Goal: Task Accomplishment & Management: Manage account settings

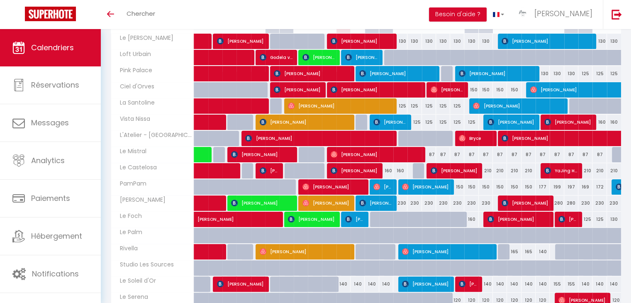
scroll to position [141, 0]
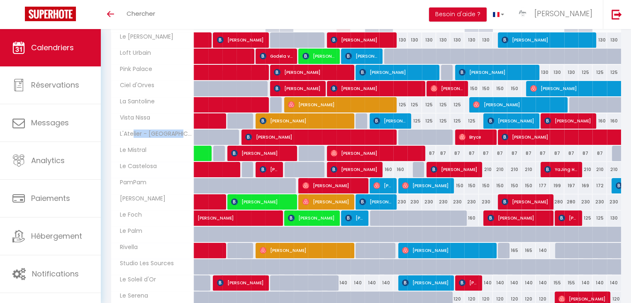
drag, startPoint x: 176, startPoint y: 133, endPoint x: 130, endPoint y: 135, distance: 46.1
click at [130, 135] on span "L'Atelier - [GEOGRAPHIC_DATA]" at bounding box center [153, 133] width 83 height 9
drag, startPoint x: 120, startPoint y: 135, endPoint x: 173, endPoint y: 133, distance: 52.7
click at [173, 133] on span "L'Atelier - [GEOGRAPHIC_DATA]" at bounding box center [153, 133] width 83 height 9
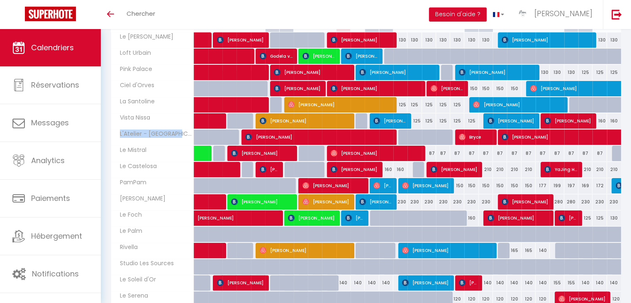
click at [173, 133] on span "L'Atelier - [GEOGRAPHIC_DATA]" at bounding box center [153, 133] width 83 height 9
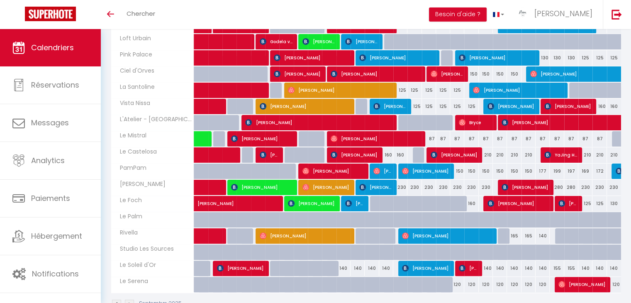
scroll to position [154, 0]
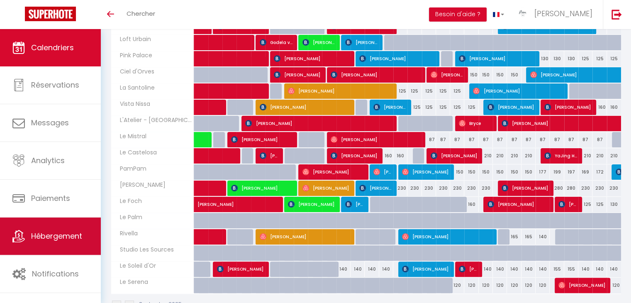
click at [42, 231] on span "Hébergement" at bounding box center [56, 236] width 51 height 10
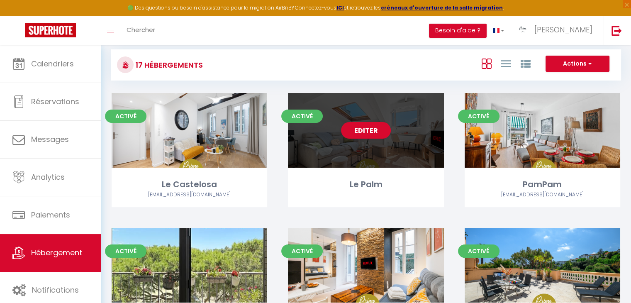
scroll to position [13, 0]
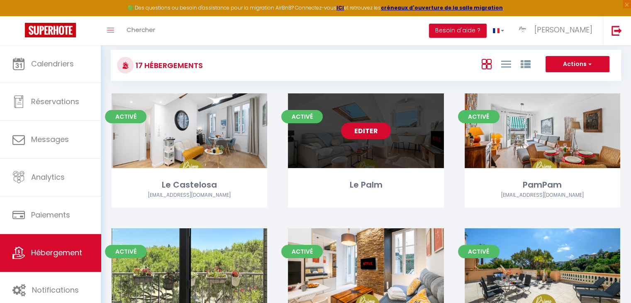
click at [363, 127] on link "Editer" at bounding box center [366, 130] width 50 height 17
select select "3"
select select "2"
select select "1"
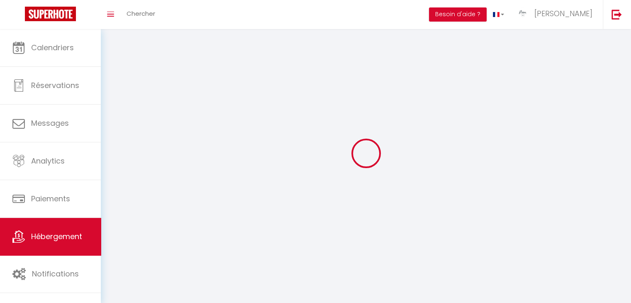
select select
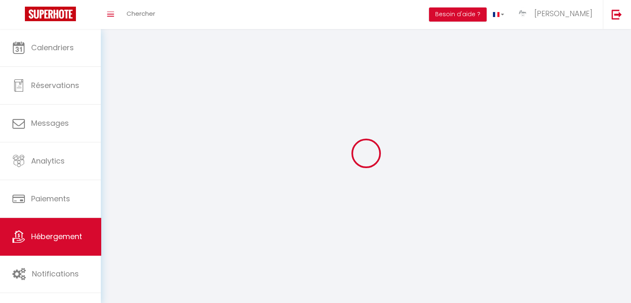
checkbox input "false"
select select
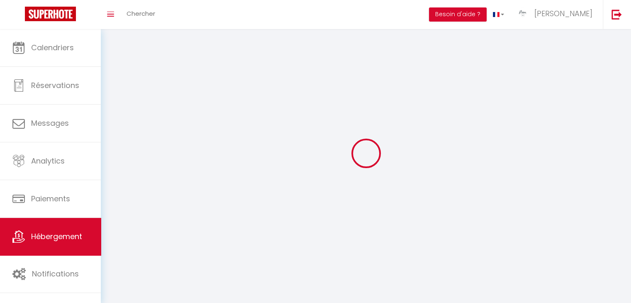
select select
select select "28"
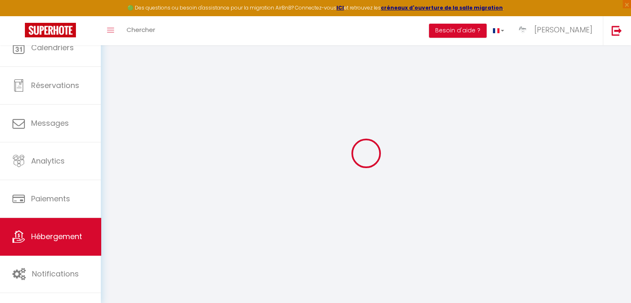
select select
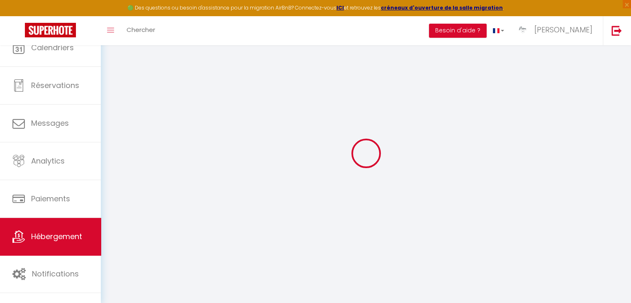
select select
checkbox input "false"
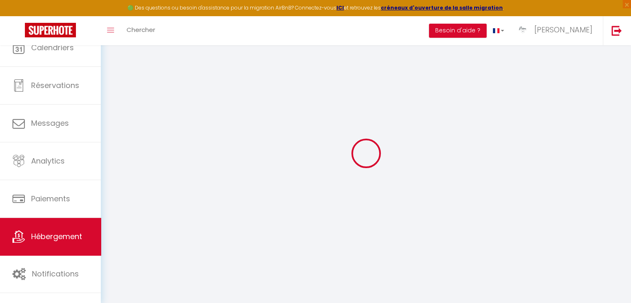
select select
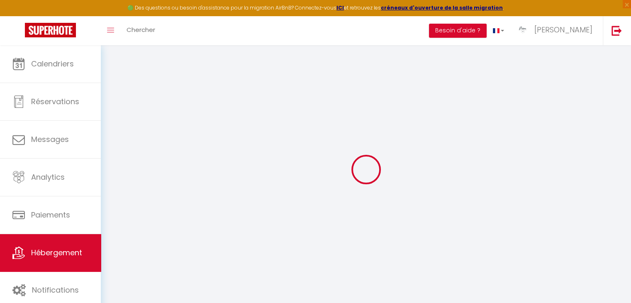
select select
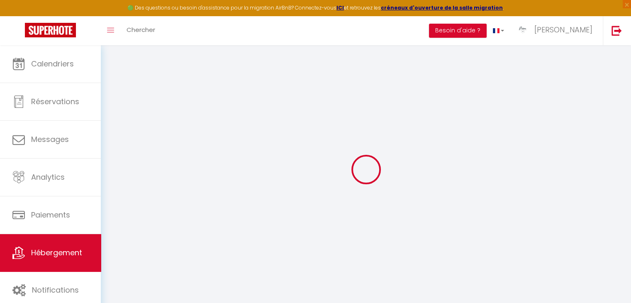
select select
checkbox input "false"
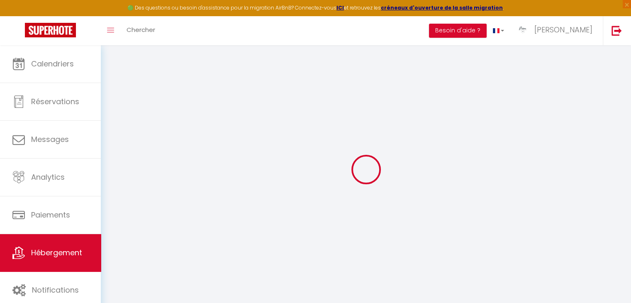
select select
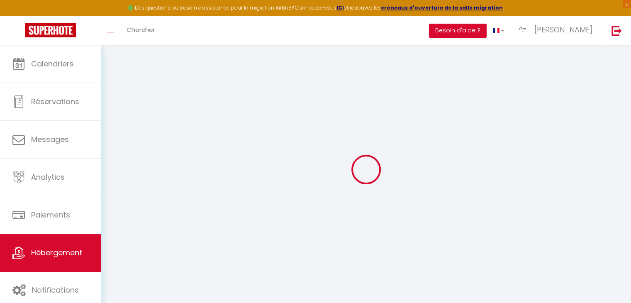
select select
checkbox input "false"
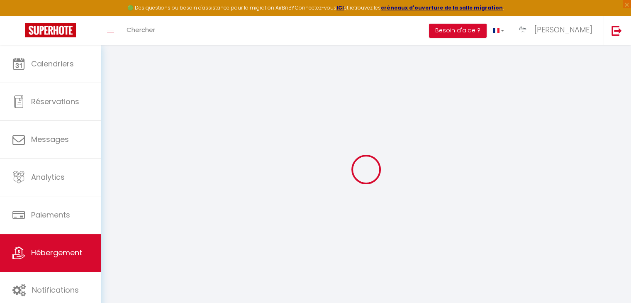
checkbox input "false"
select select
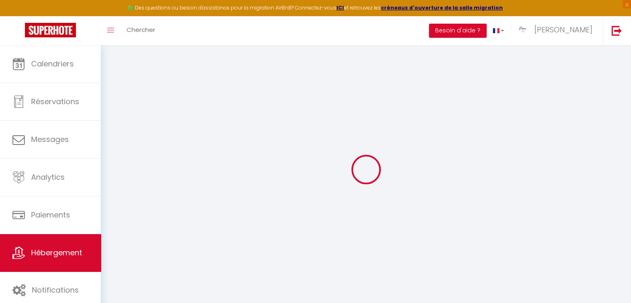
select select
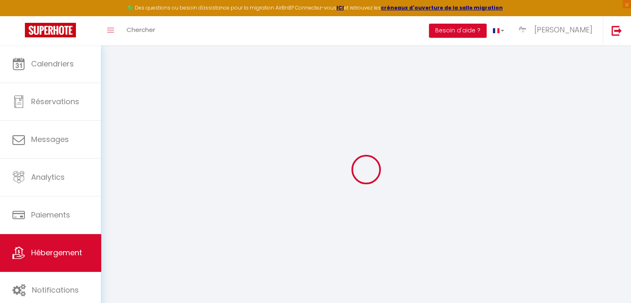
checkbox input "false"
select select
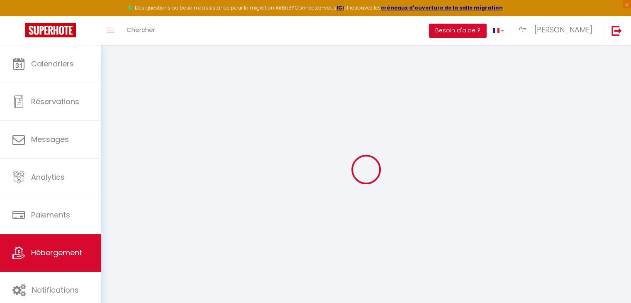
select select
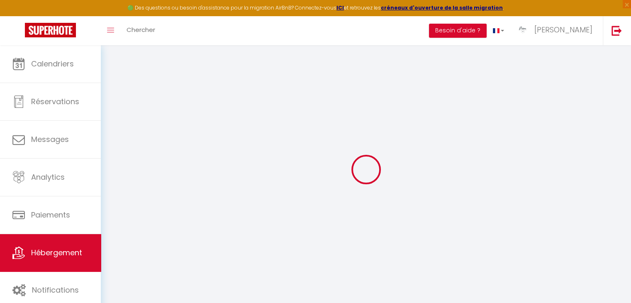
select select
checkbox input "false"
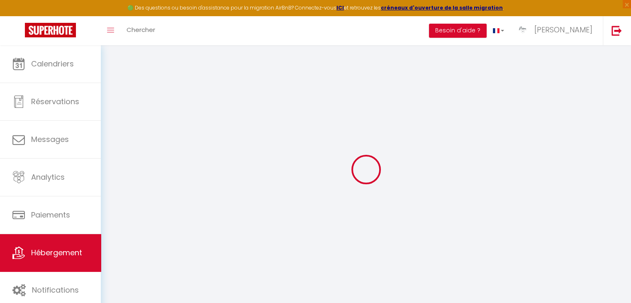
checkbox input "false"
select select
type input "Le Palm"
type input "[PERSON_NAME]"
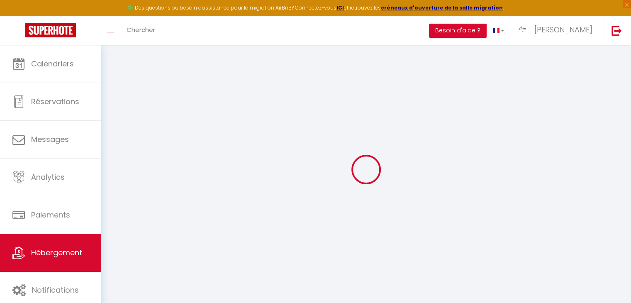
type input "[PERSON_NAME]"
type input "[STREET_ADDRESS][PERSON_NAME]"
type input "06000"
type input "Nice"
select select "2"
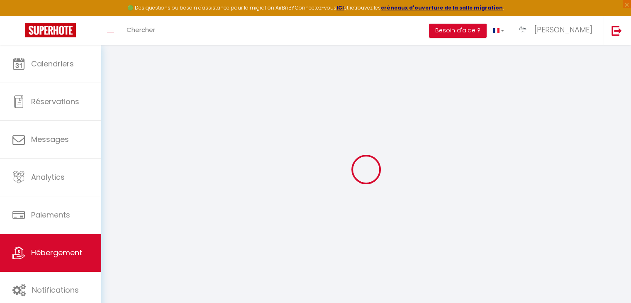
select select "0"
type input "85"
type input "60"
type input "6.70"
type input "500"
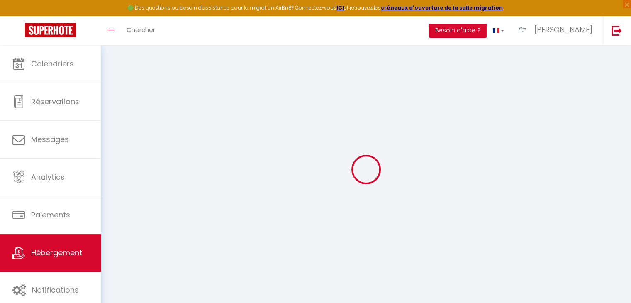
type input "9.89"
select select
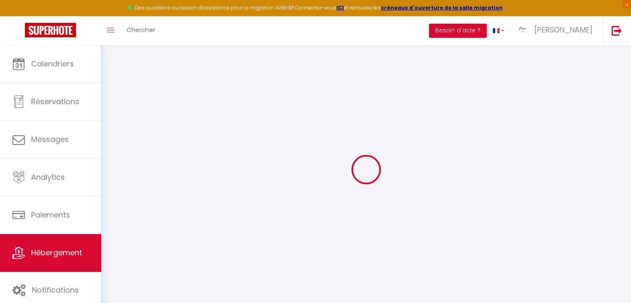
select select
type input "[STREET_ADDRESS]"
type input "06000"
type input "Nice"
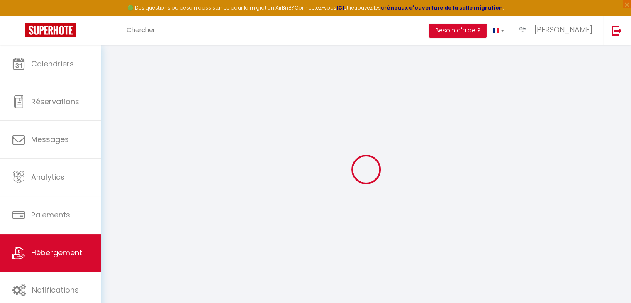
type input "[EMAIL_ADDRESS][DOMAIN_NAME]"
select select
checkbox input "true"
checkbox input "false"
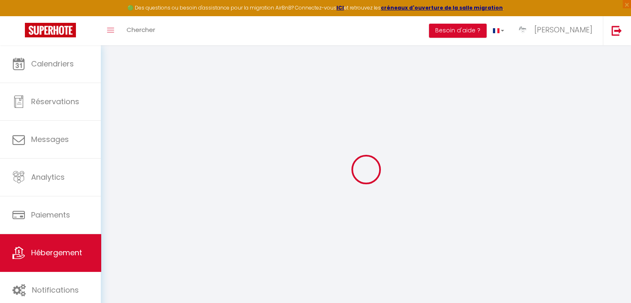
checkbox input "false"
type input "0"
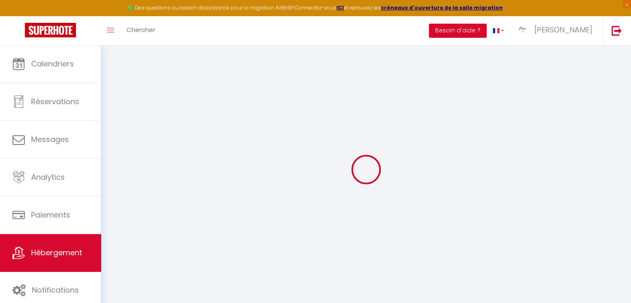
select select
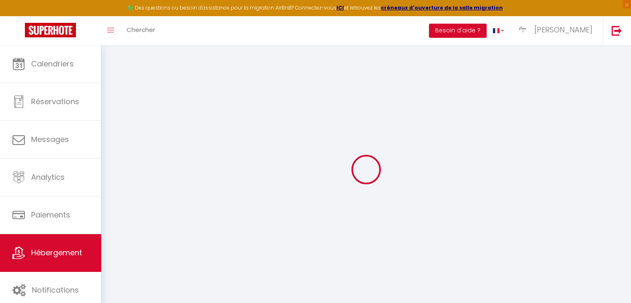
select select
checkbox input "true"
checkbox input "false"
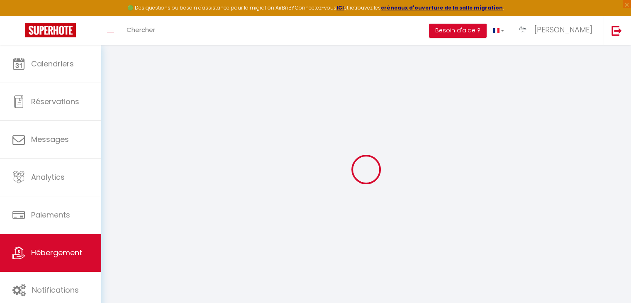
checkbox input "false"
select select
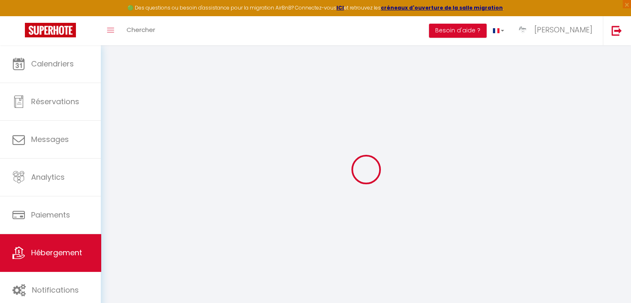
select select
checkbox input "true"
checkbox input "false"
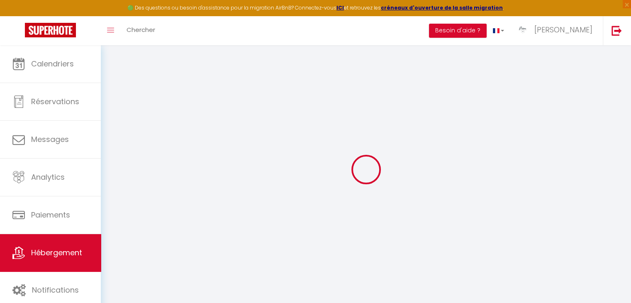
checkbox input "false"
select select
checkbox input "true"
checkbox input "false"
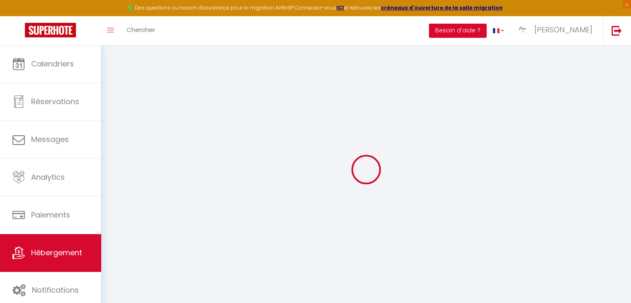
checkbox input "false"
select select "16:00"
select select
select select "11:00"
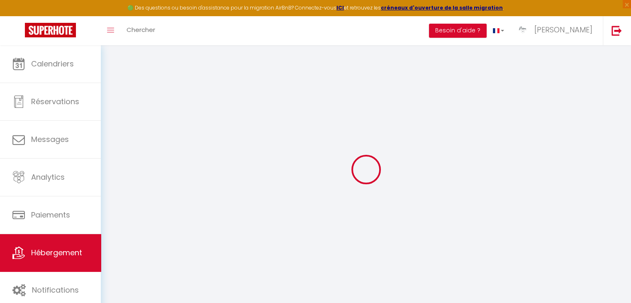
select select "30"
select select "120"
select select "18:00"
select select
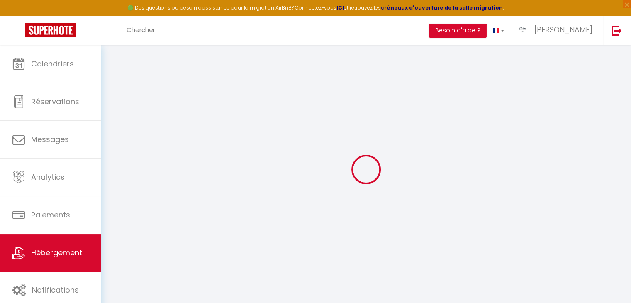
checkbox input "true"
checkbox input "false"
select select
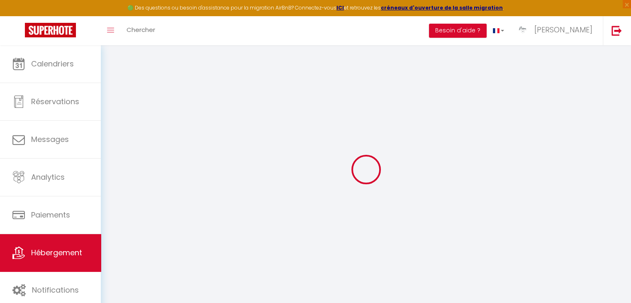
select select
checkbox input "true"
checkbox input "false"
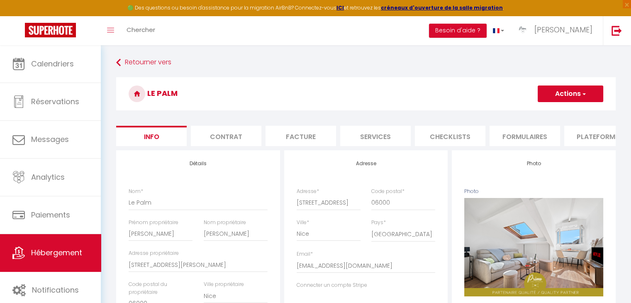
click at [588, 93] on button "Actions" at bounding box center [571, 93] width 66 height 17
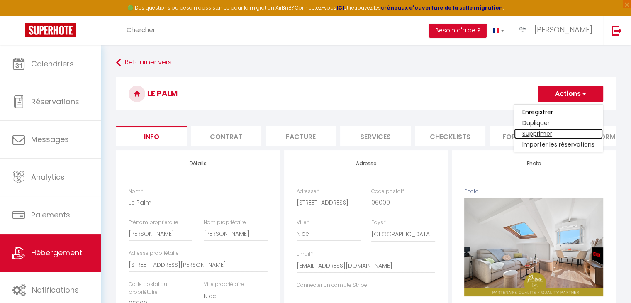
click at [548, 135] on link "Supprimer" at bounding box center [558, 133] width 89 height 11
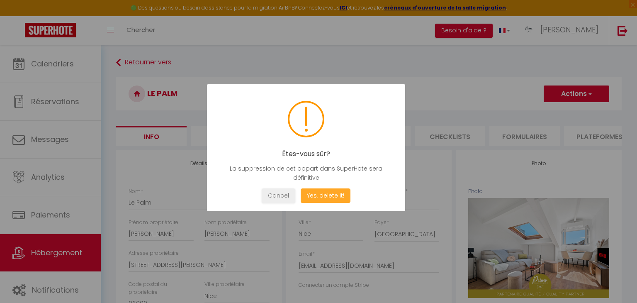
click at [324, 196] on button "Yes, delete it!" at bounding box center [326, 195] width 50 height 15
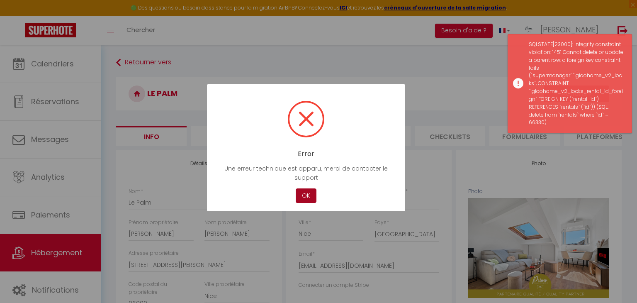
click at [306, 195] on button "OK" at bounding box center [306, 195] width 21 height 15
